Goal: Information Seeking & Learning: Learn about a topic

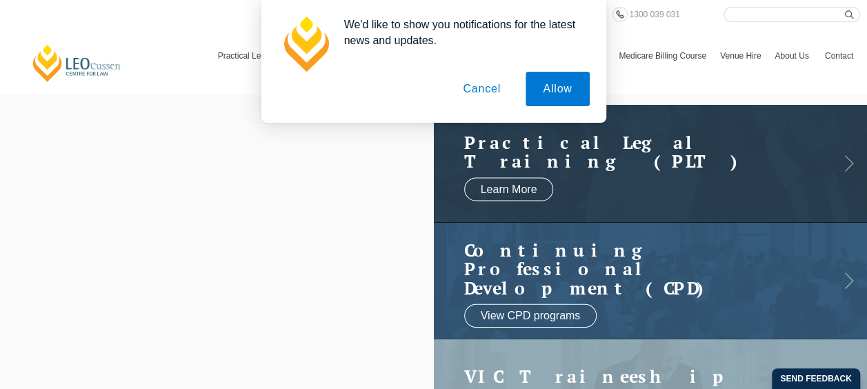
click at [493, 84] on button "Cancel" at bounding box center [482, 89] width 72 height 34
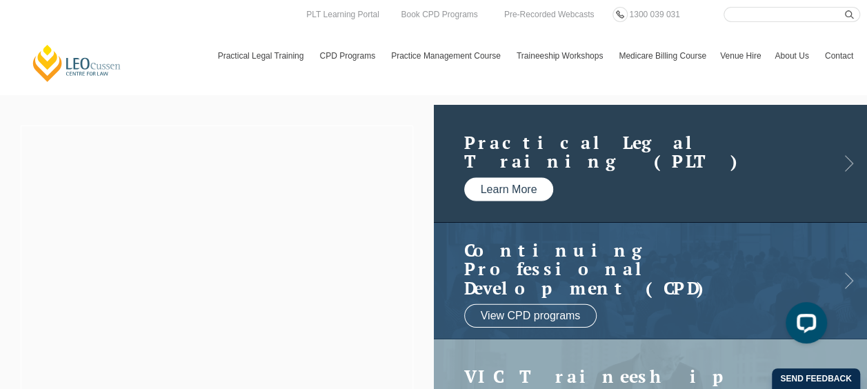
click at [512, 178] on link "Learn More" at bounding box center [509, 188] width 90 height 23
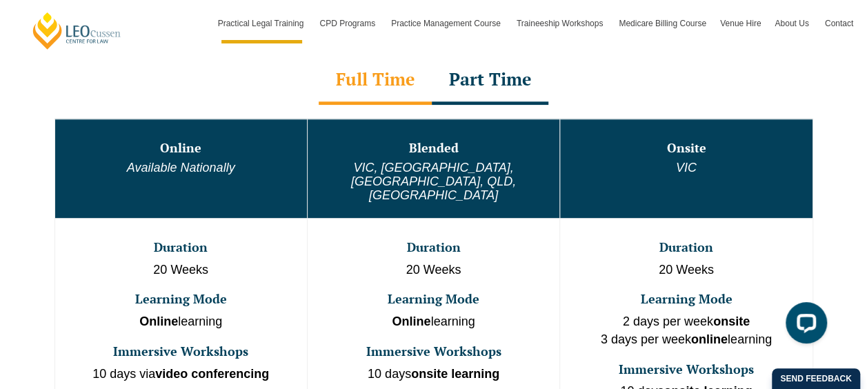
scroll to position [759, 0]
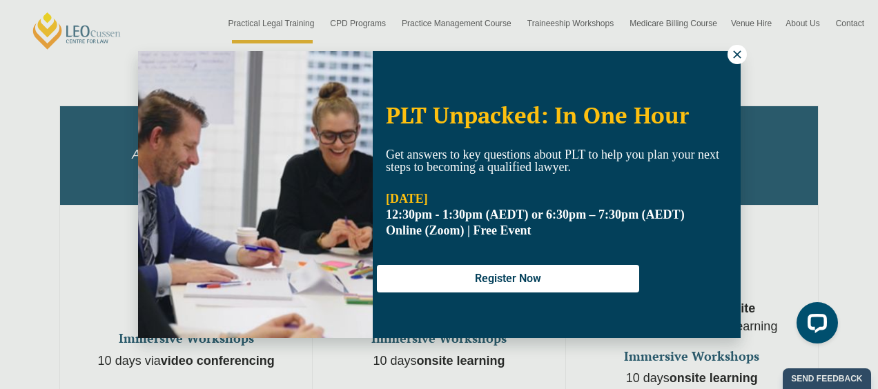
click at [740, 57] on icon at bounding box center [737, 54] width 8 height 8
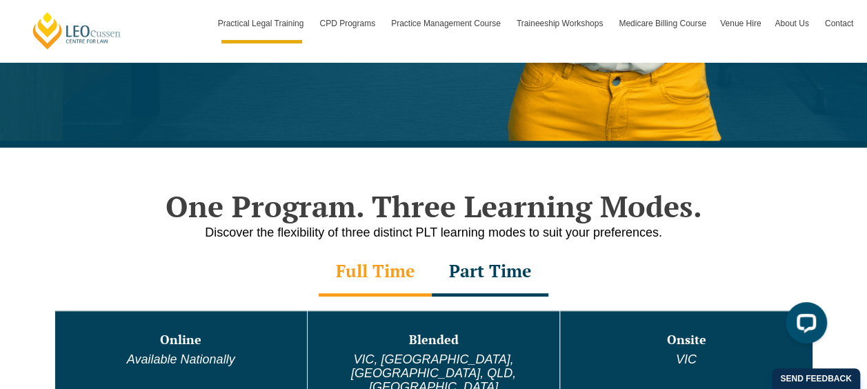
scroll to position [552, 0]
